Goal: Information Seeking & Learning: Learn about a topic

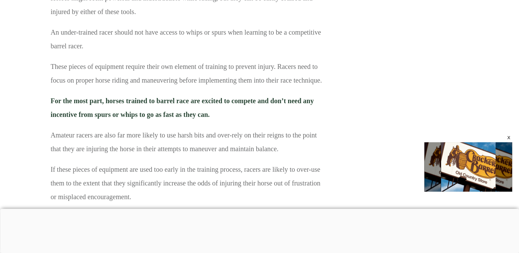
scroll to position [1786, 0]
click at [204, 141] on p "Amateur racers are also far more likely to use harsh bits and over-rely on thei…" at bounding box center [187, 145] width 273 height 34
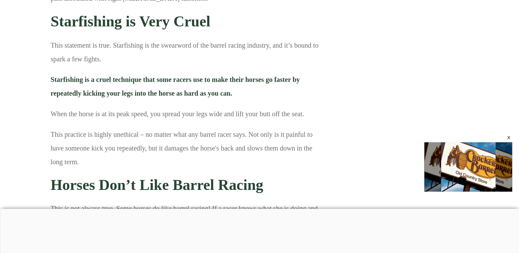
scroll to position [5027, 0]
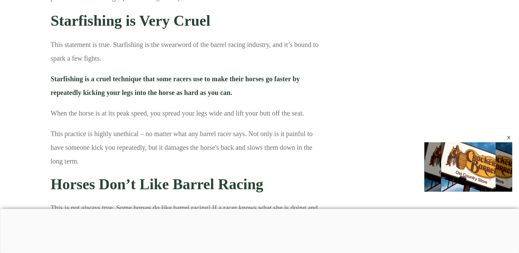
click at [114, 127] on p "This practice is highly unethical – no matter what any barrel racer says. Not o…" at bounding box center [187, 151] width 273 height 48
click at [54, 127] on p "This practice is highly unethical – no matter what any barrel racer says. Not o…" at bounding box center [187, 151] width 273 height 48
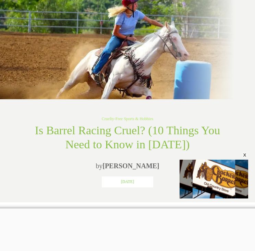
scroll to position [0, 0]
